Goal: Obtain resource: Download file/media

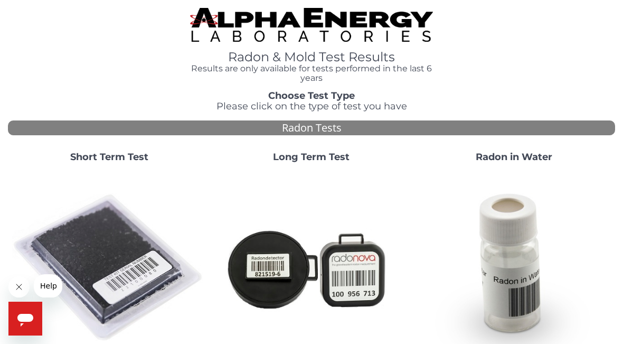
click at [111, 255] on img at bounding box center [109, 268] width 194 height 194
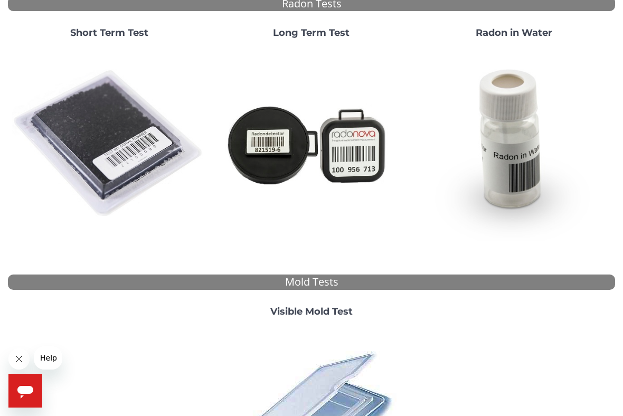
scroll to position [149, 0]
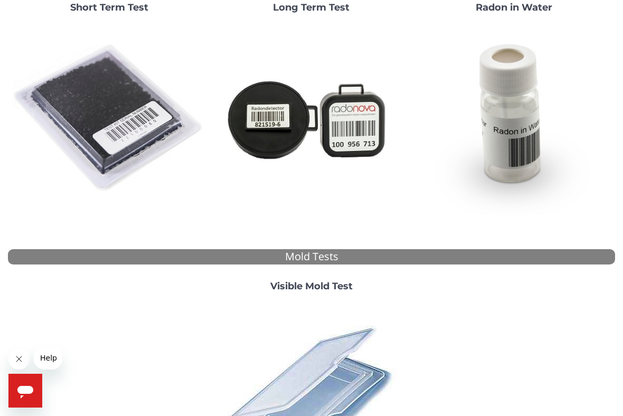
click at [133, 127] on img at bounding box center [109, 119] width 194 height 194
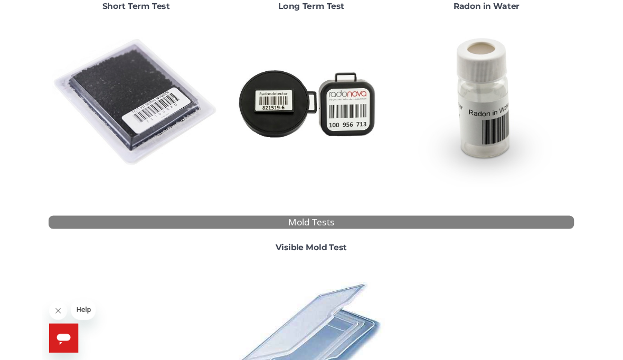
scroll to position [0, 0]
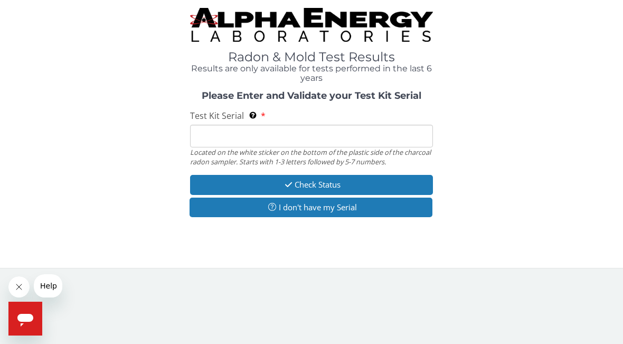
click at [218, 130] on input "Test Kit Serial Located on the white sticker on the bottom of the plastic side …" at bounding box center [311, 136] width 243 height 23
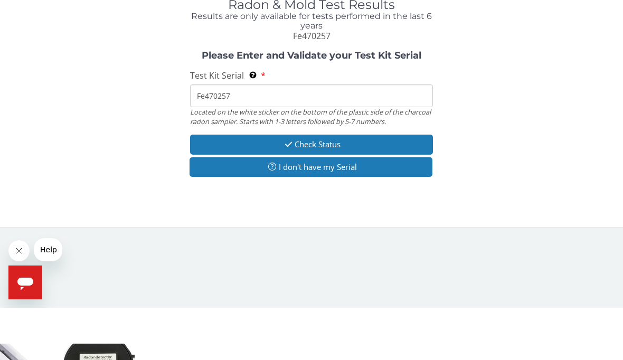
type input "Fe470257"
click at [359, 187] on button "Check Status" at bounding box center [311, 197] width 243 height 20
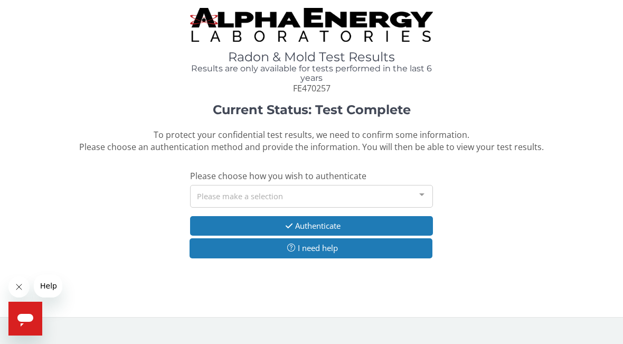
click at [425, 192] on div at bounding box center [421, 195] width 21 height 20
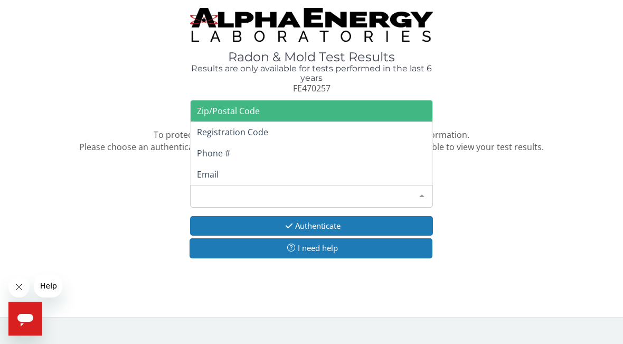
click at [213, 173] on span "Email" at bounding box center [208, 174] width 22 height 12
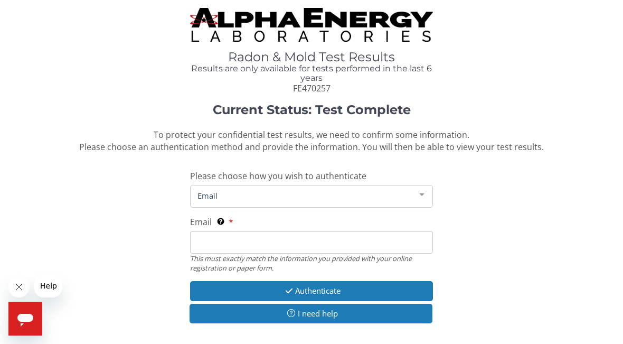
click at [428, 194] on div at bounding box center [421, 195] width 21 height 20
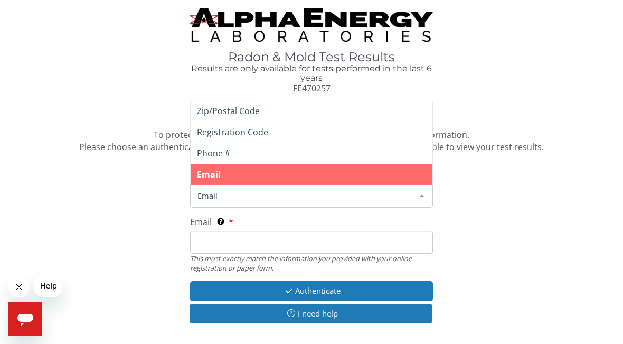
click at [430, 197] on div at bounding box center [421, 195] width 21 height 20
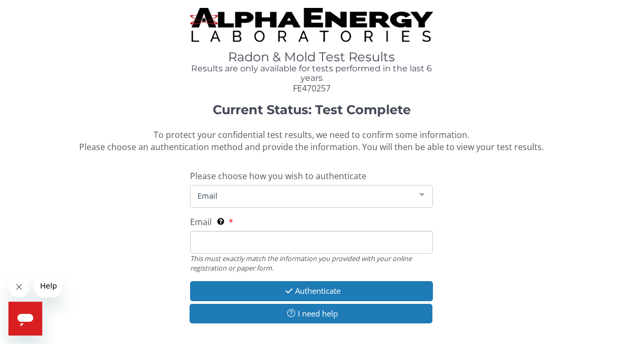
click at [215, 249] on input "Email This must exactly match the information you provided with your online reg…" at bounding box center [311, 242] width 243 height 23
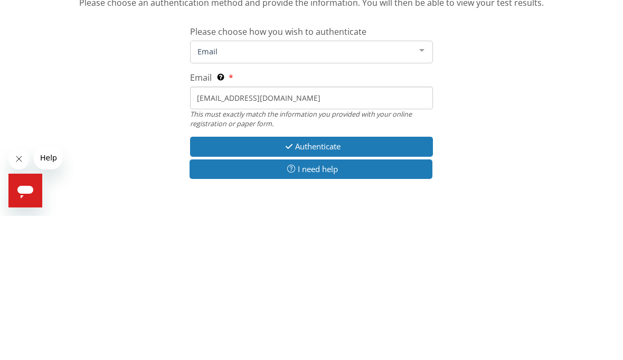
type input "[EMAIL_ADDRESS][DOMAIN_NAME]"
click at [335, 281] on button "Authenticate" at bounding box center [311, 291] width 243 height 20
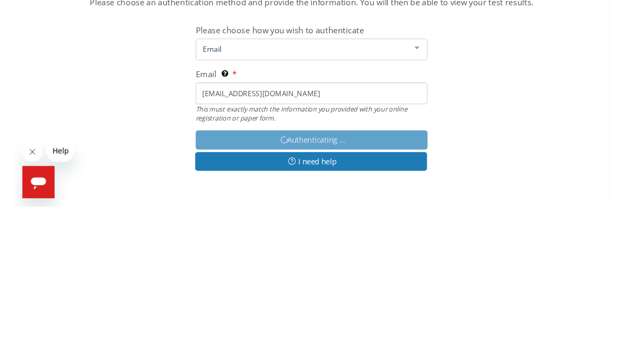
scroll to position [44, 0]
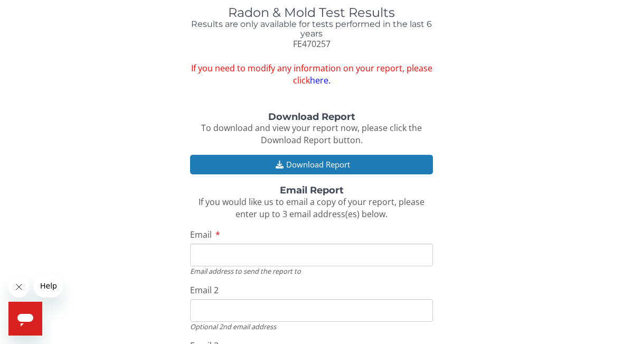
click at [371, 159] on button "Download Report" at bounding box center [311, 165] width 243 height 20
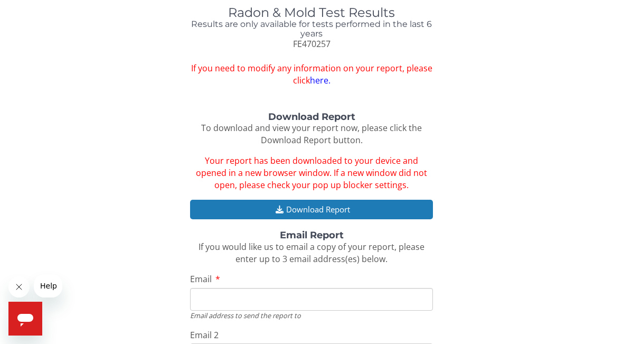
click at [381, 200] on button "Download Report" at bounding box center [311, 210] width 243 height 20
